Goal: Task Accomplishment & Management: Manage account settings

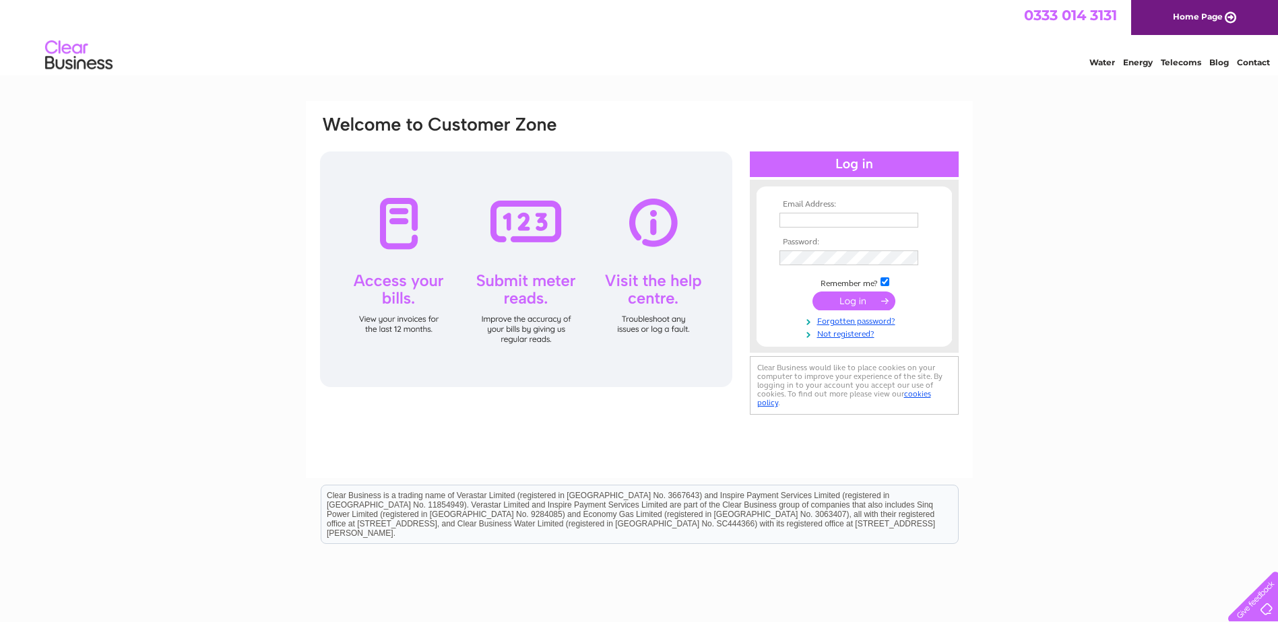
type input "[EMAIL_ADDRESS][DOMAIN_NAME]"
click at [869, 304] on input "submit" at bounding box center [853, 301] width 83 height 19
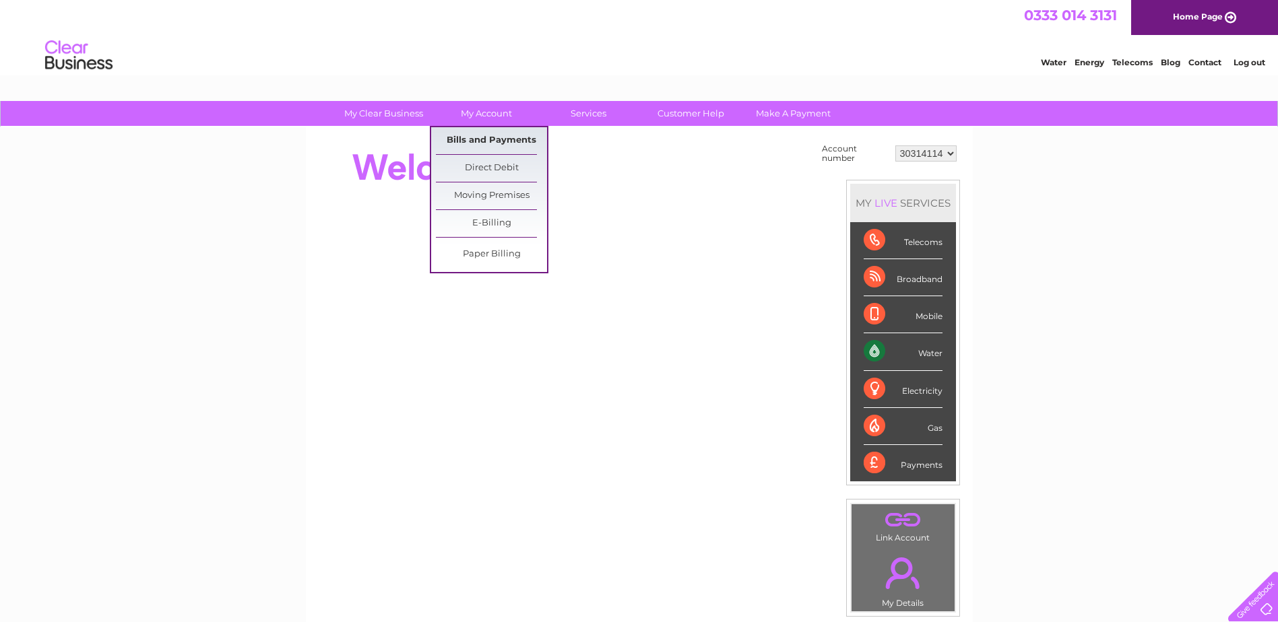
click at [476, 137] on link "Bills and Payments" at bounding box center [491, 140] width 111 height 27
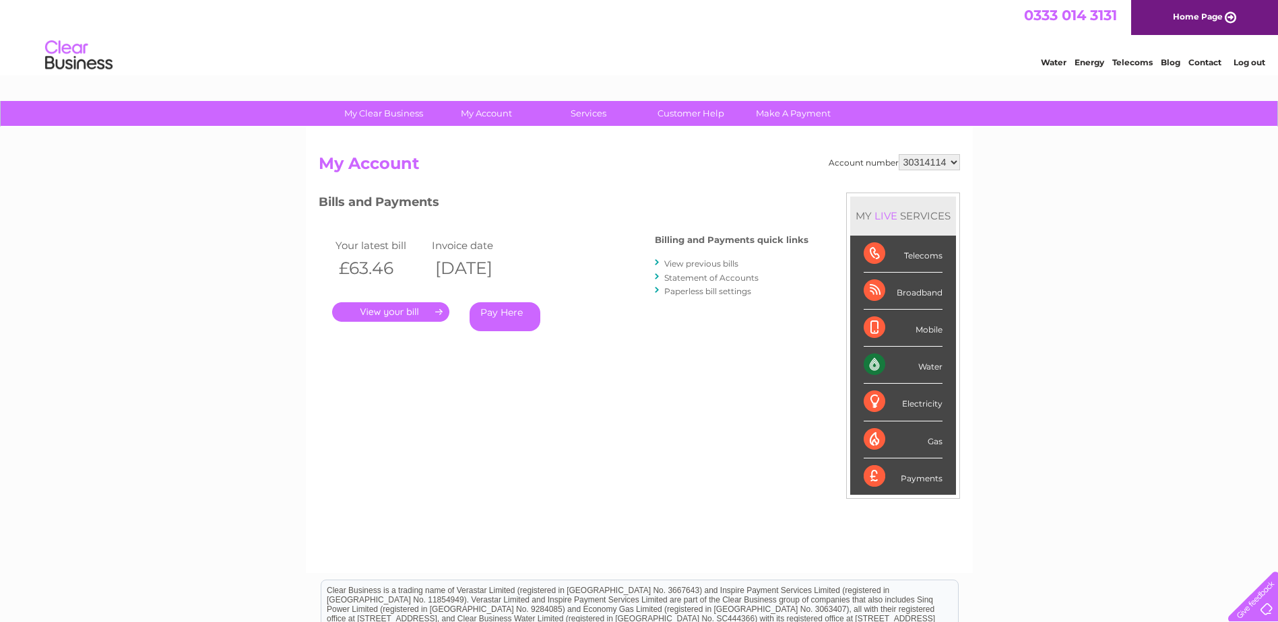
click at [410, 308] on link "." at bounding box center [390, 312] width 117 height 20
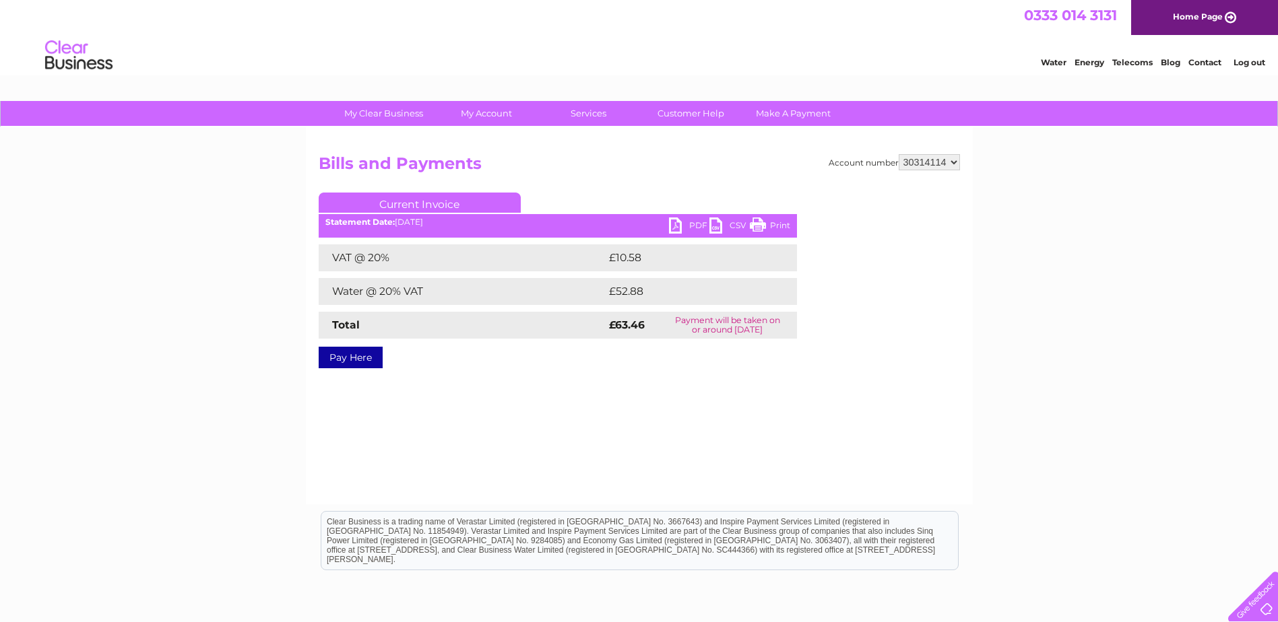
click at [683, 225] on link "PDF" at bounding box center [689, 228] width 40 height 20
click at [1243, 60] on link "Log out" at bounding box center [1249, 62] width 32 height 10
